Goal: Information Seeking & Learning: Learn about a topic

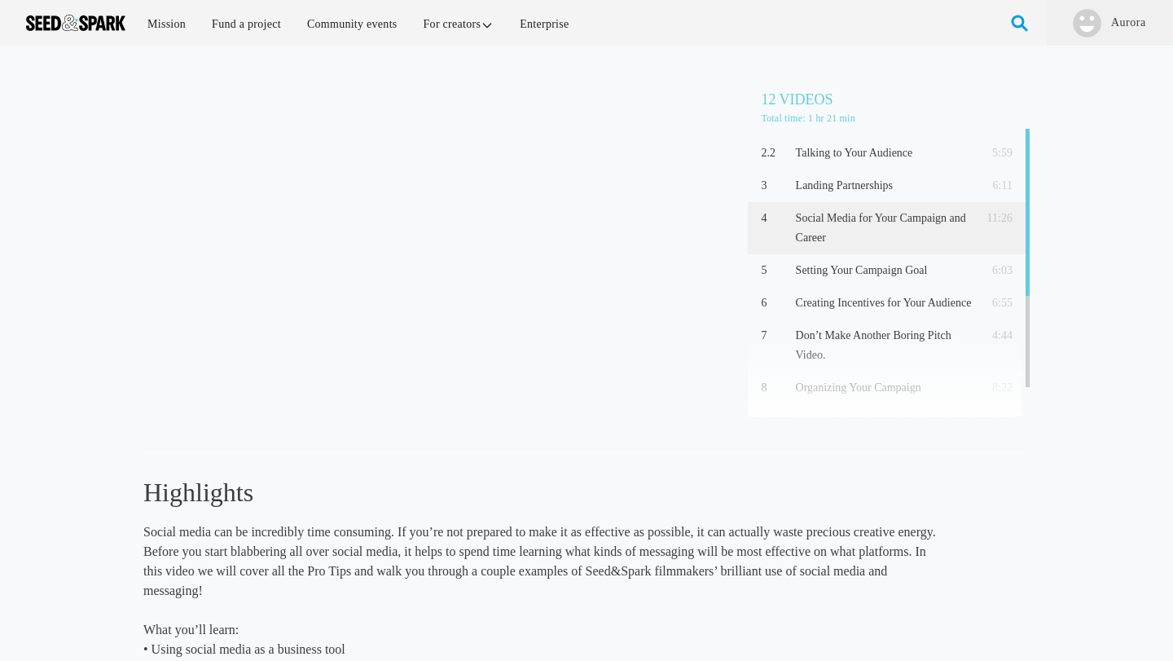
scroll to position [105, 0]
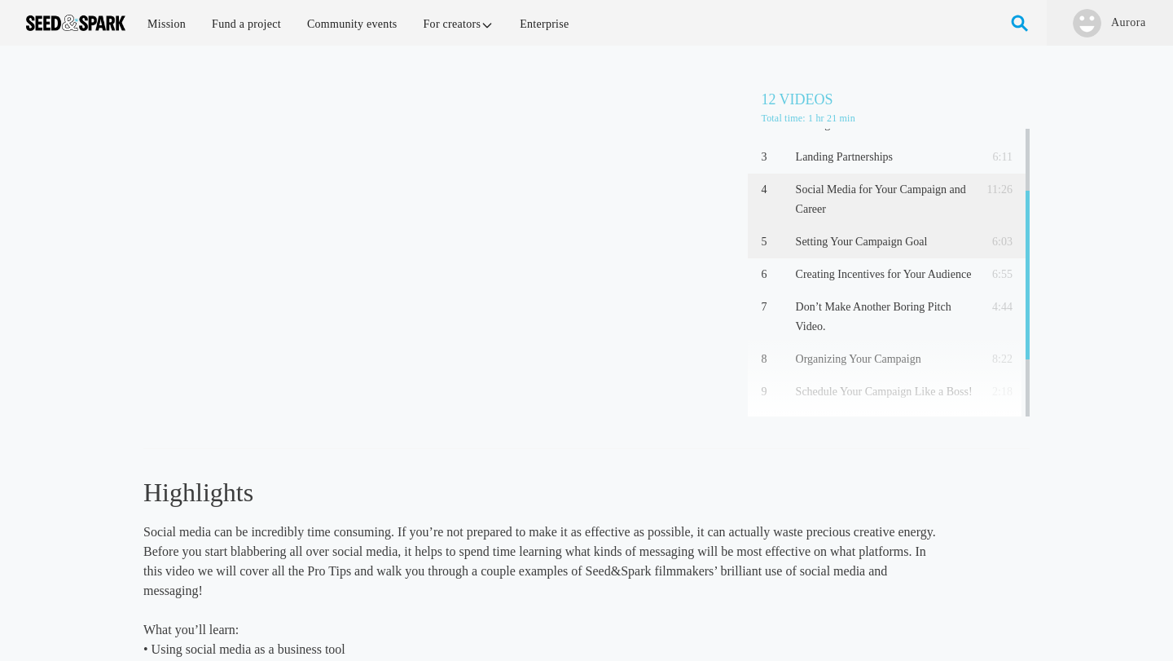
click at [842, 240] on p "Setting Your Campaign Goal" at bounding box center [884, 242] width 177 height 20
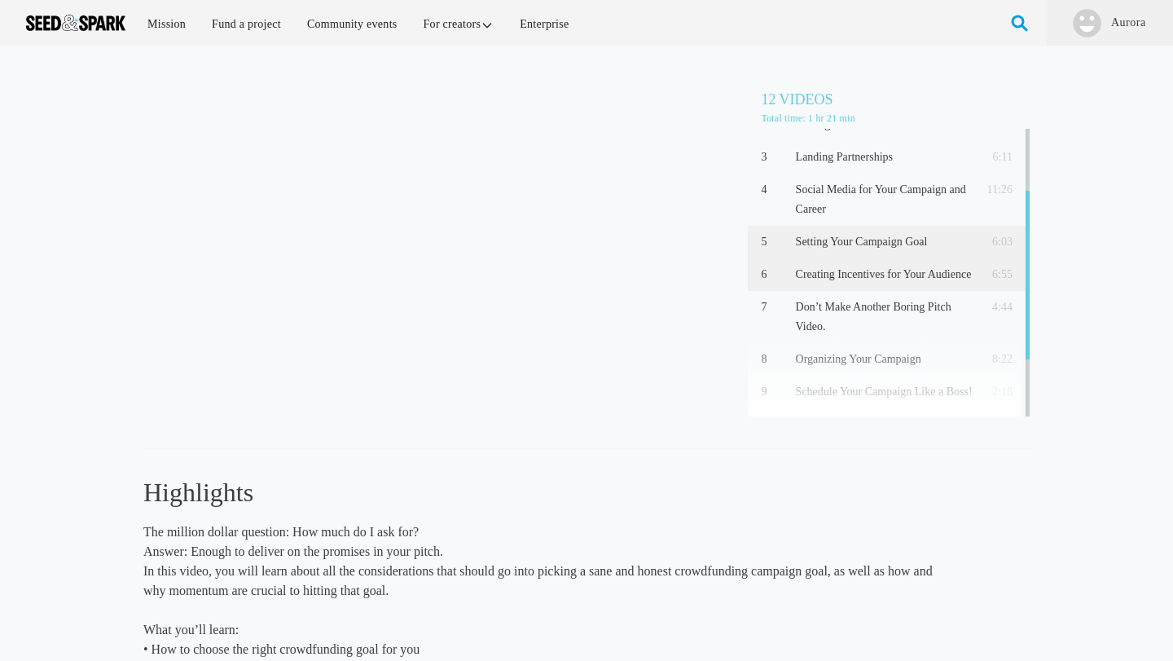
click at [857, 273] on p "Creating Incentives for Your Audience" at bounding box center [884, 275] width 177 height 20
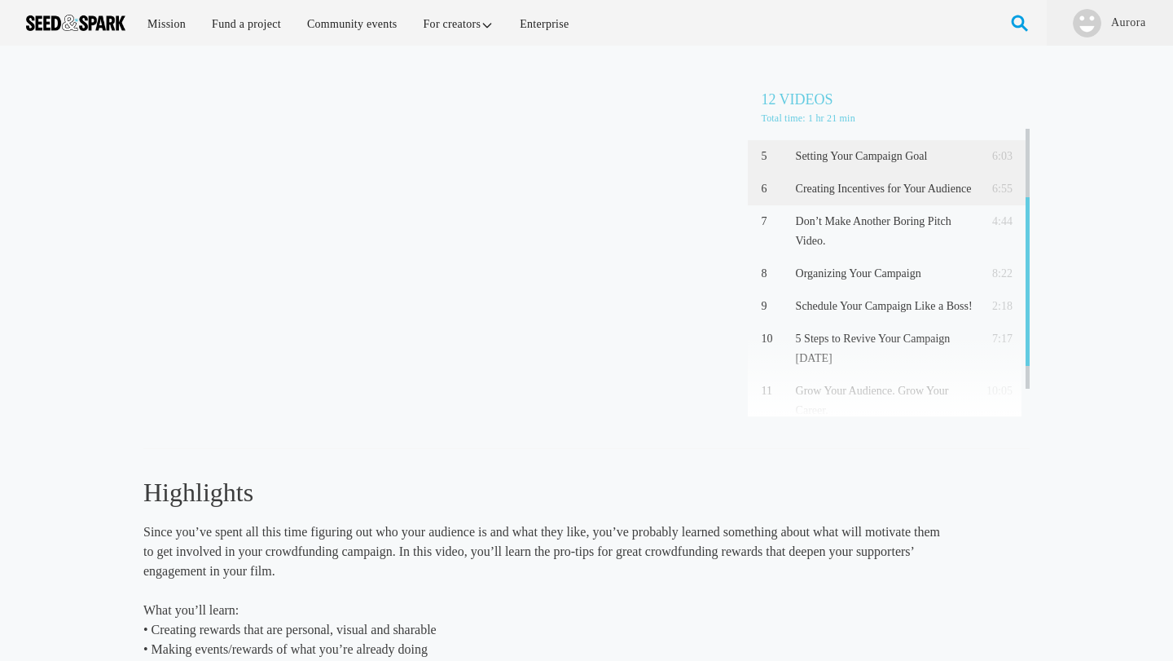
scroll to position [200, 0]
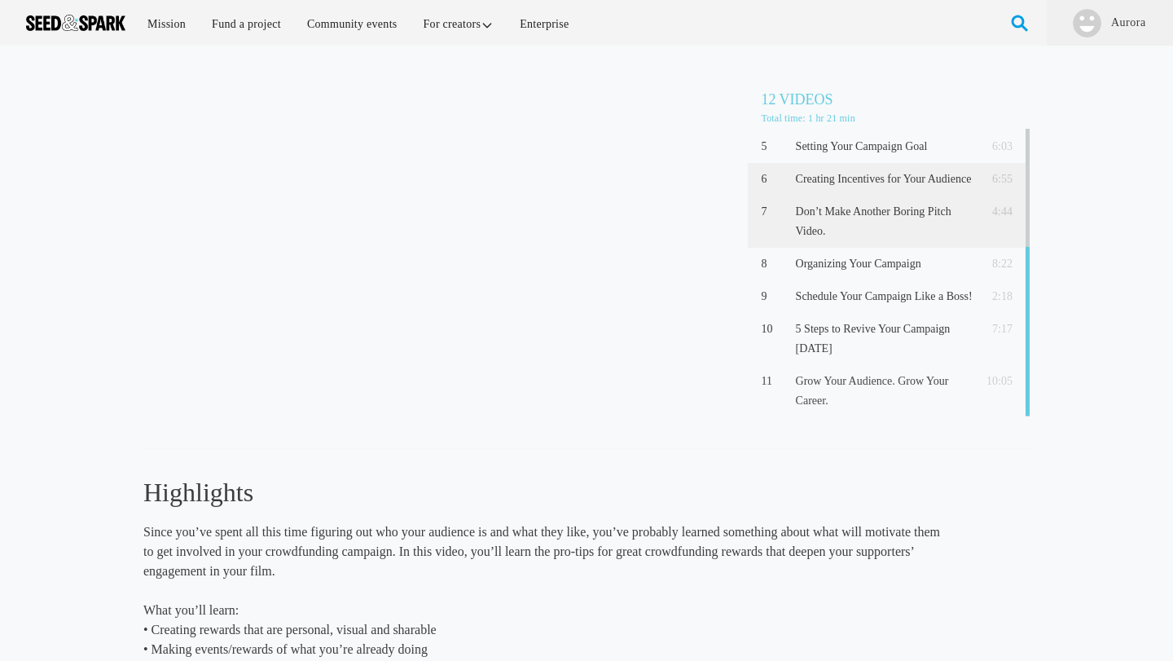
click at [860, 219] on p "Don’t Make Another Boring Pitch Video." at bounding box center [884, 221] width 177 height 39
